Goal: Navigation & Orientation: Understand site structure

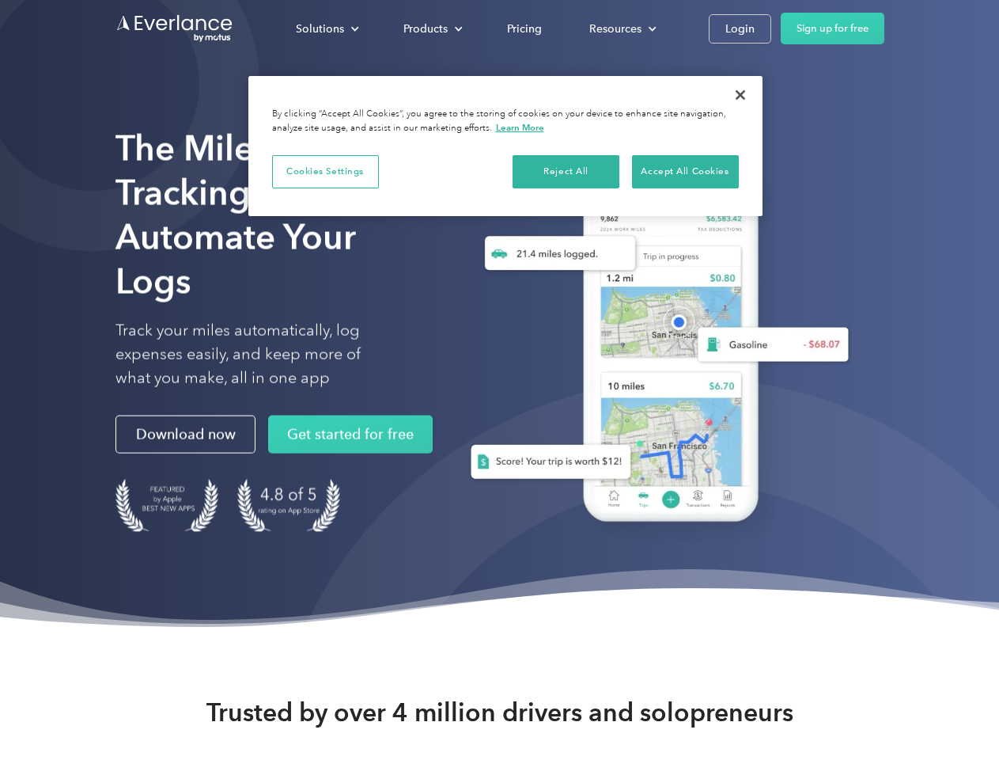
click at [327, 28] on div "Solutions" at bounding box center [320, 29] width 48 height 20
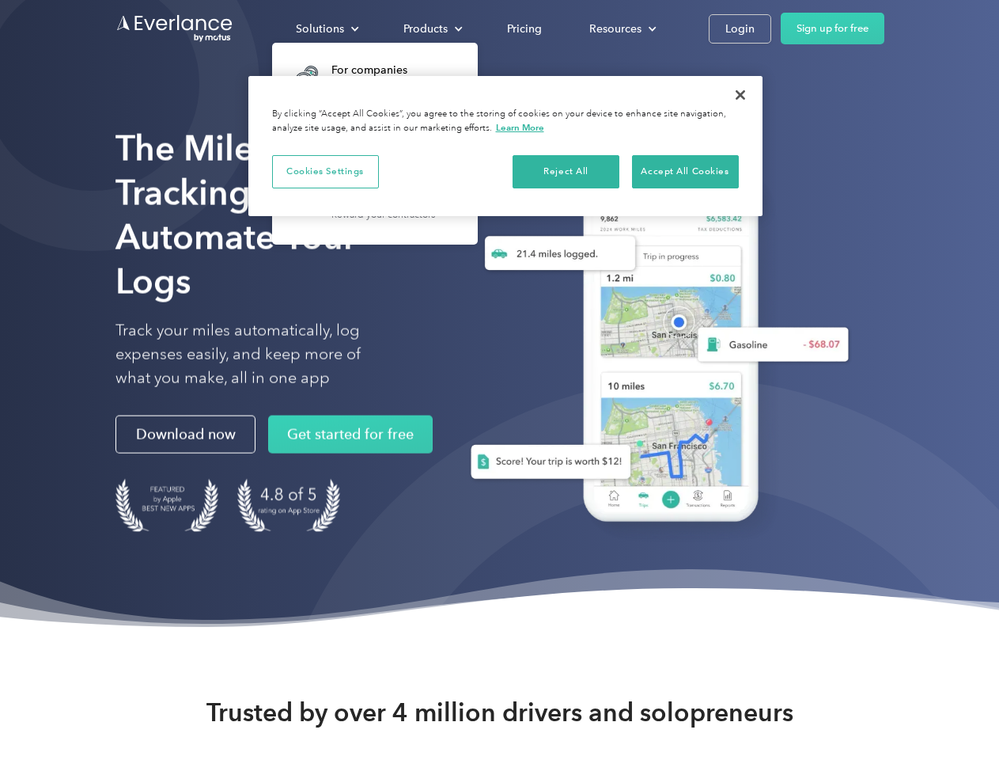
click at [431, 28] on div "Products" at bounding box center [426, 29] width 44 height 20
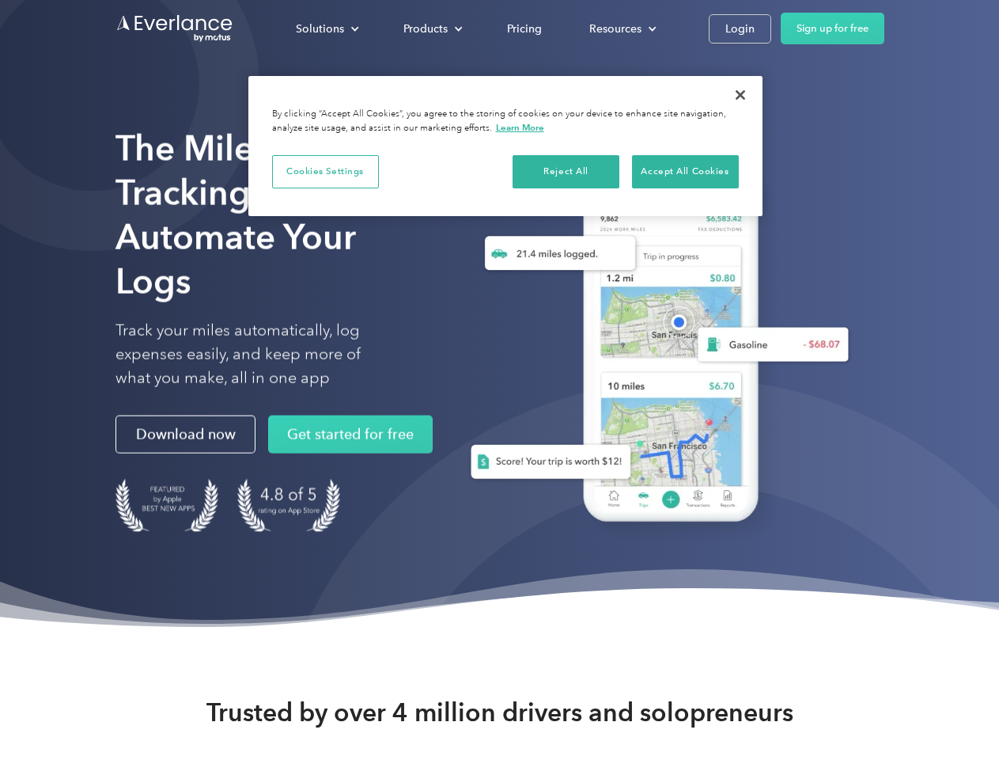
click at [621, 28] on div "Resources" at bounding box center [616, 29] width 52 height 20
click at [325, 171] on button "Cookies Settings" at bounding box center [325, 171] width 107 height 33
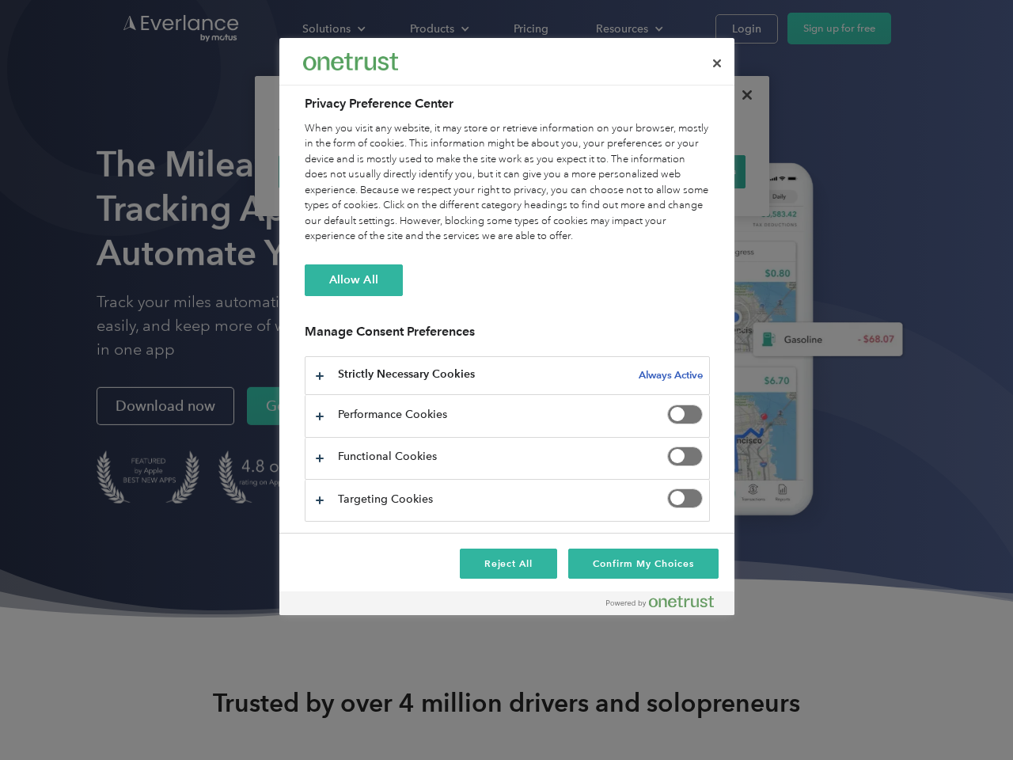
click at [567, 171] on div "When you visit any website, it may store or retrieve information on your browse…" at bounding box center [507, 182] width 405 height 123
click at [685, 171] on div "When you visit any website, it may store or retrieve information on your browse…" at bounding box center [507, 182] width 405 height 123
click at [741, 95] on div at bounding box center [506, 380] width 1013 height 760
